Goal: Information Seeking & Learning: Learn about a topic

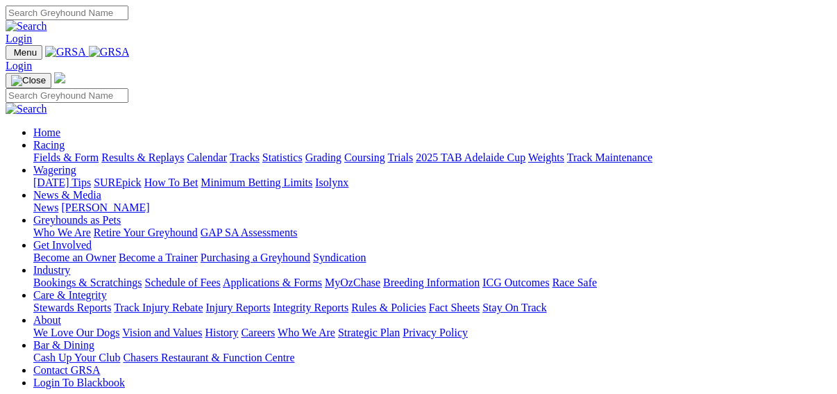
click at [149, 151] on link "Results & Replays" at bounding box center [142, 157] width 83 height 12
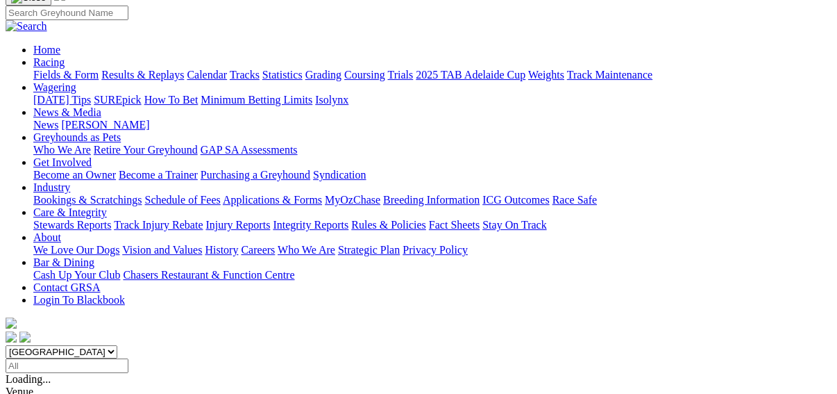
scroll to position [111, 0]
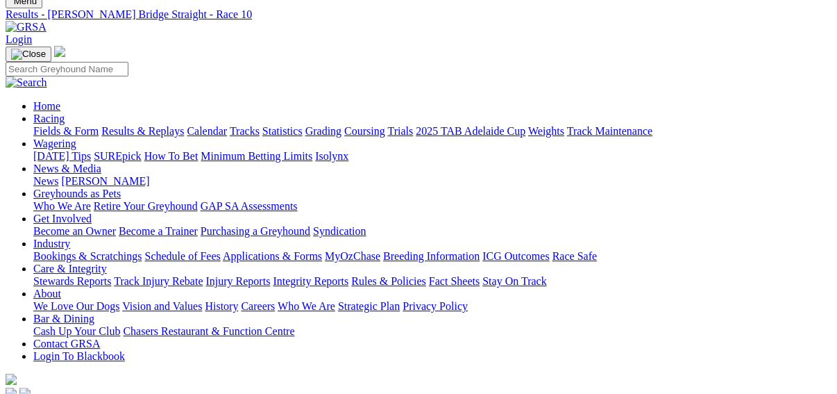
scroll to position [111, 0]
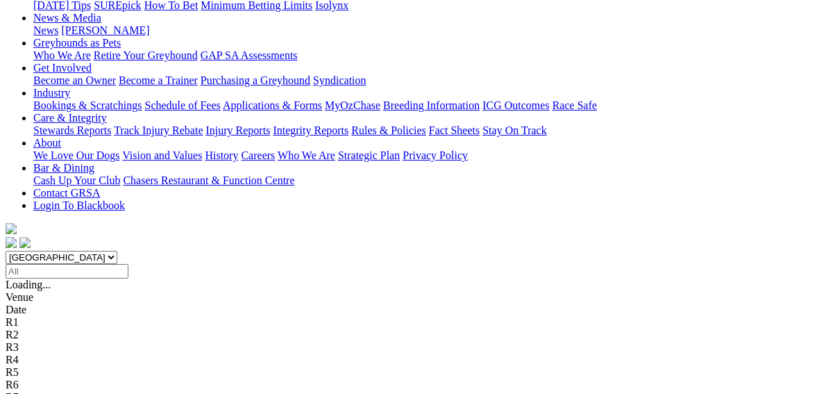
scroll to position [222, 0]
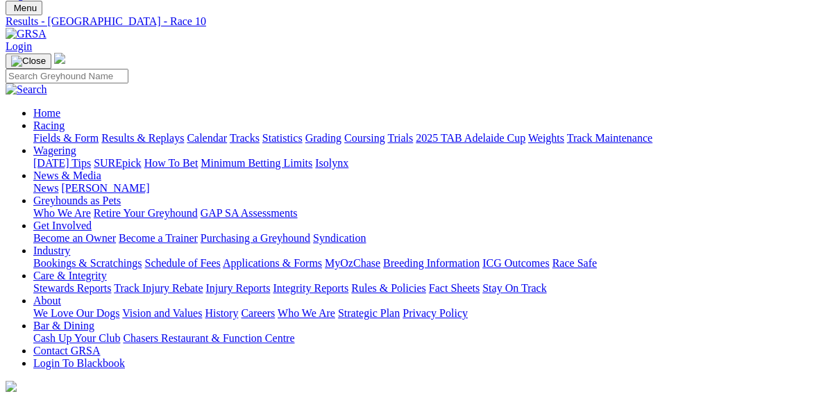
scroll to position [111, 0]
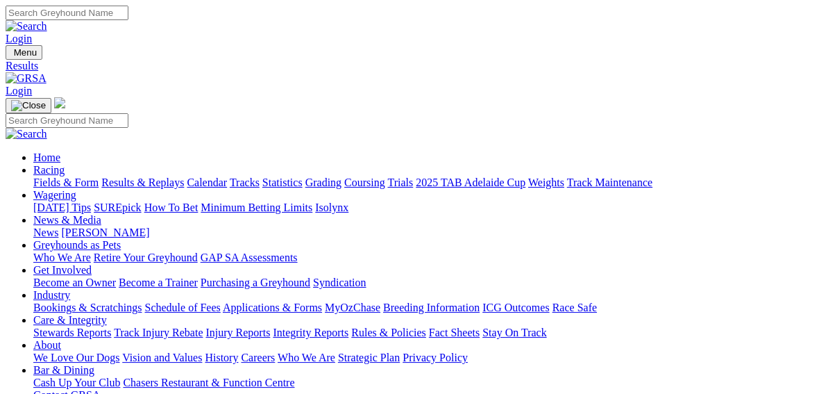
click at [46, 176] on link "Fields & Form" at bounding box center [65, 182] width 65 height 12
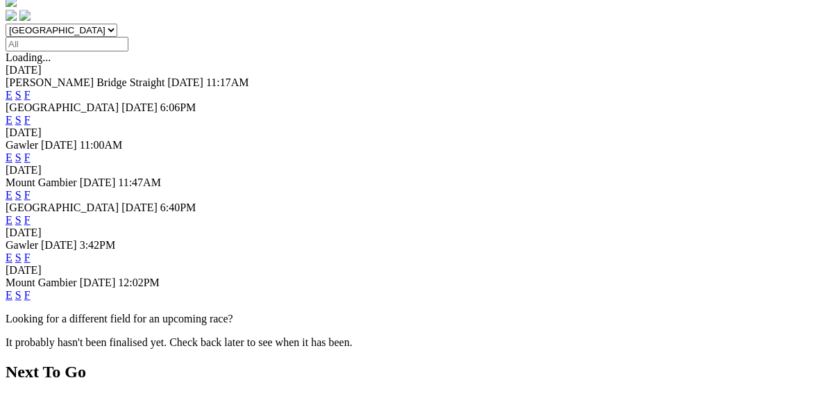
scroll to position [444, 0]
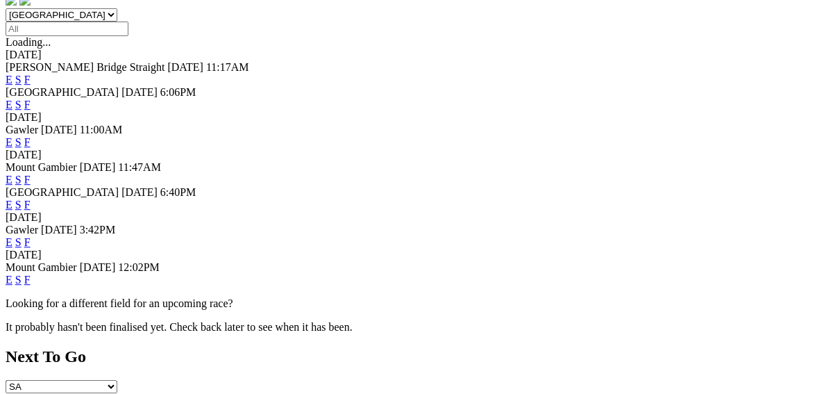
click at [31, 274] on link "F" at bounding box center [27, 280] width 6 height 12
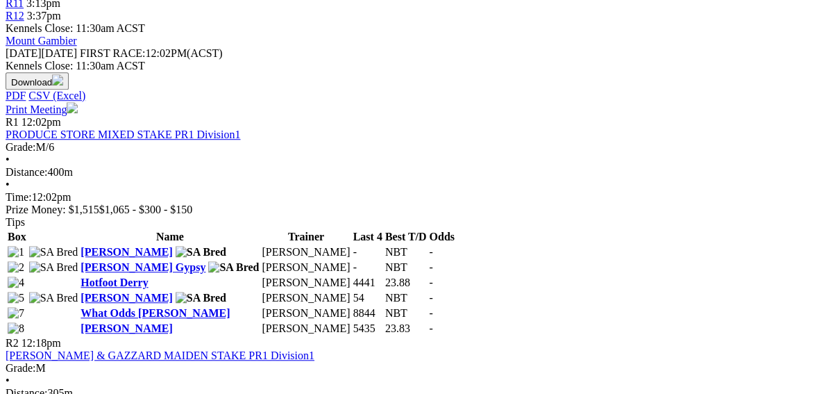
scroll to position [611, 0]
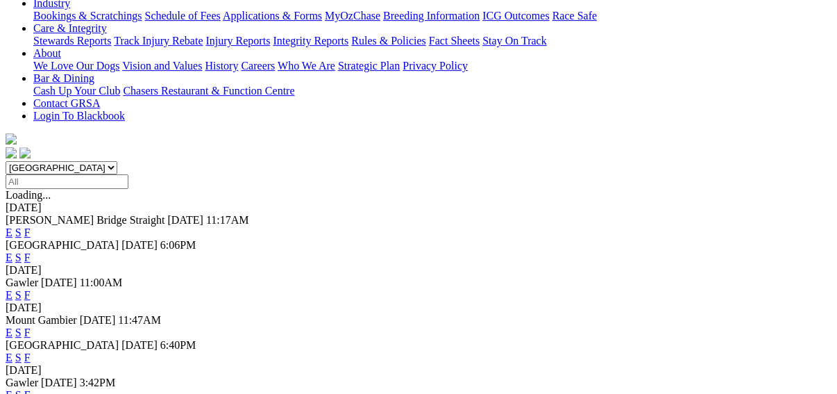
scroll to position [278, 0]
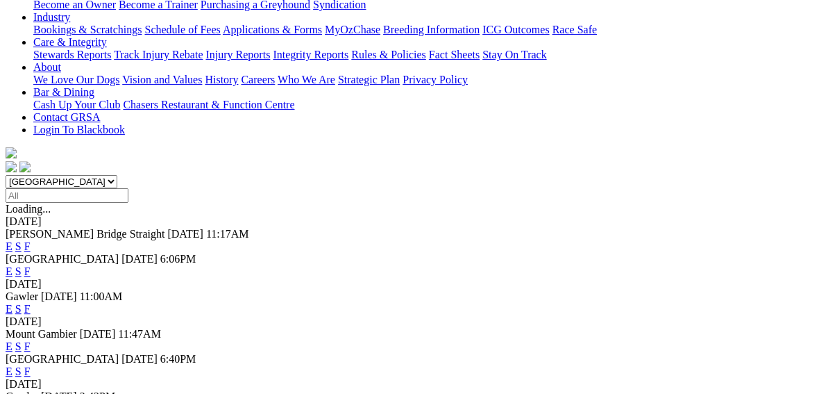
click at [31, 340] on link "F" at bounding box center [27, 346] width 6 height 12
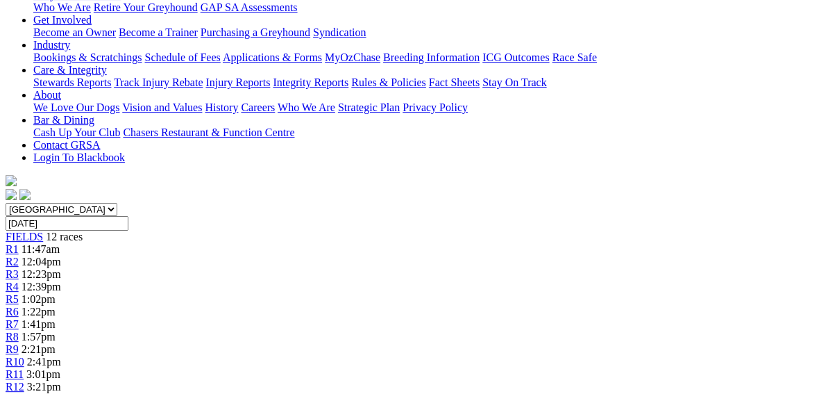
scroll to position [56, 0]
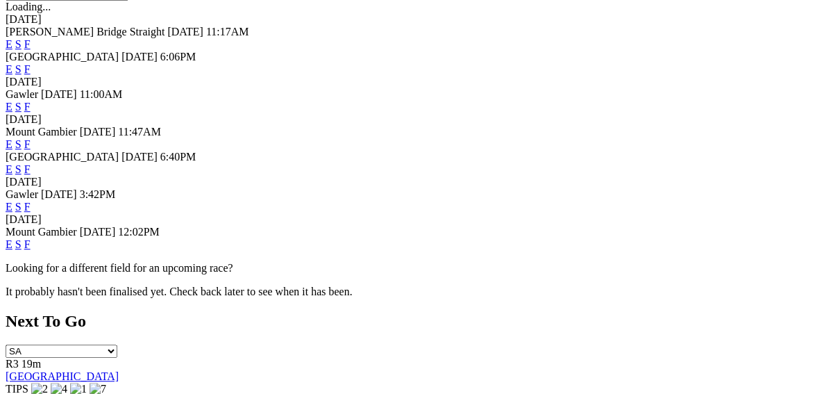
scroll to position [500, 0]
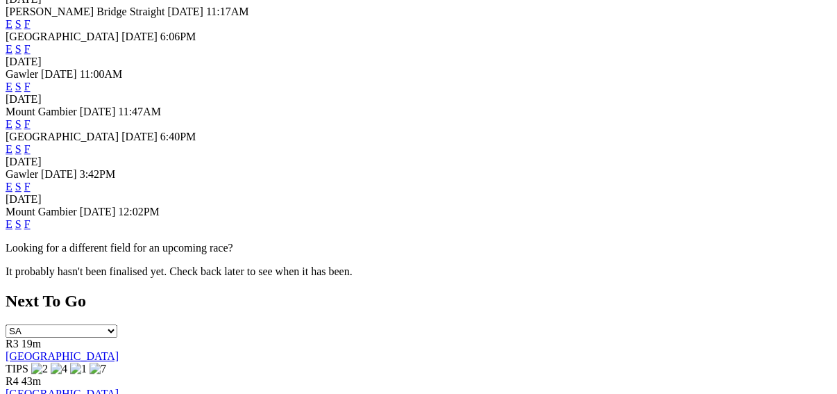
click at [31, 218] on link "F" at bounding box center [27, 224] width 6 height 12
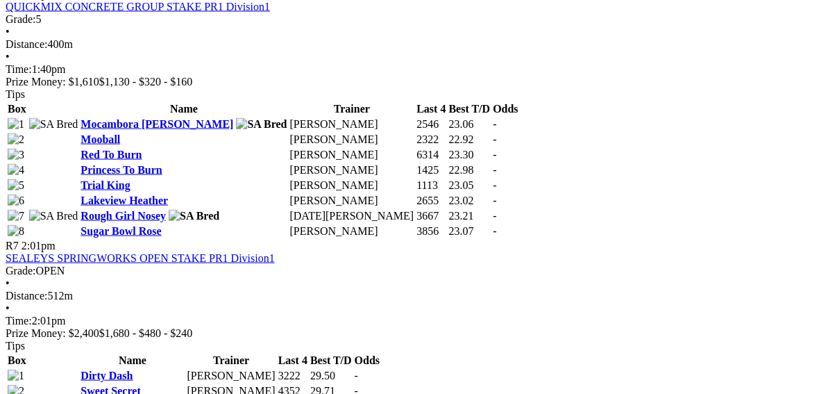
scroll to position [2166, 0]
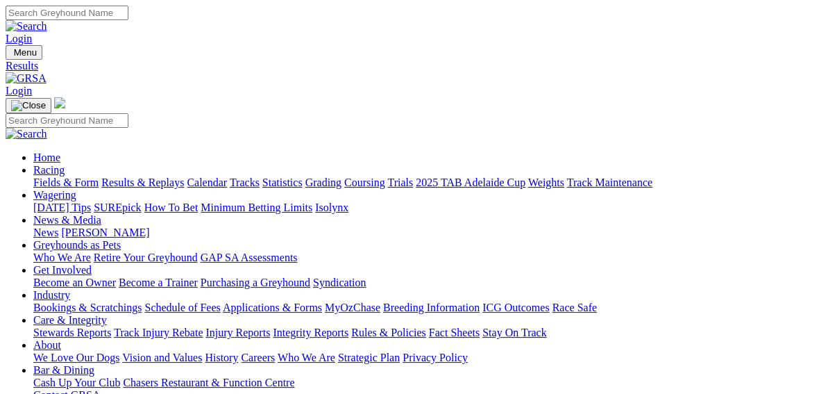
click at [38, 176] on link "Fields & Form" at bounding box center [65, 182] width 65 height 12
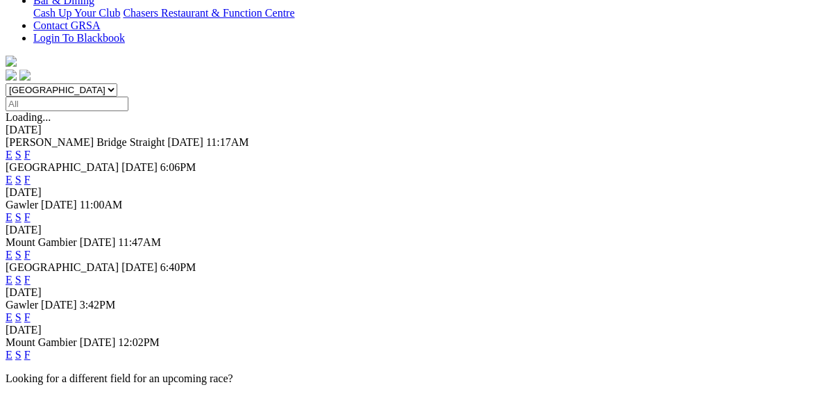
scroll to position [389, 0]
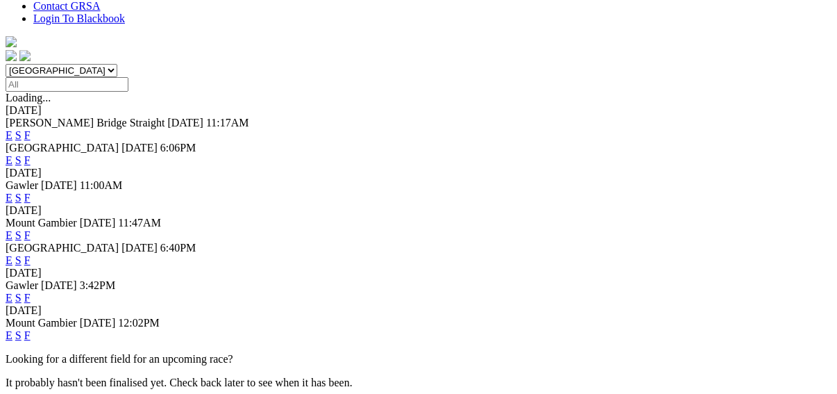
click at [31, 254] on link "F" at bounding box center [27, 260] width 6 height 12
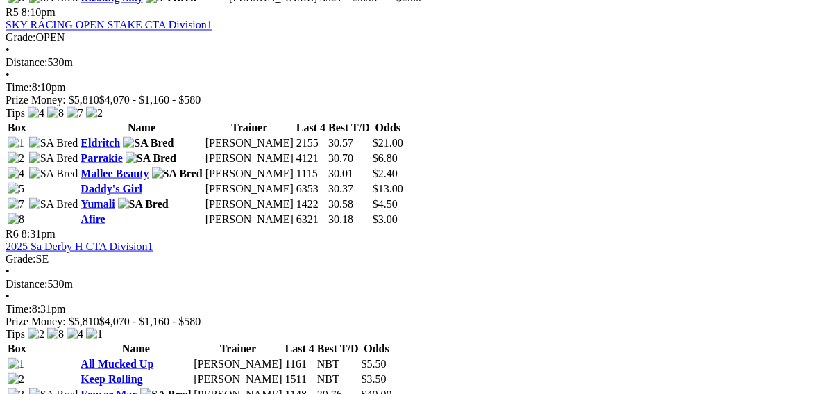
scroll to position [1611, 0]
